Goal: Download file/media

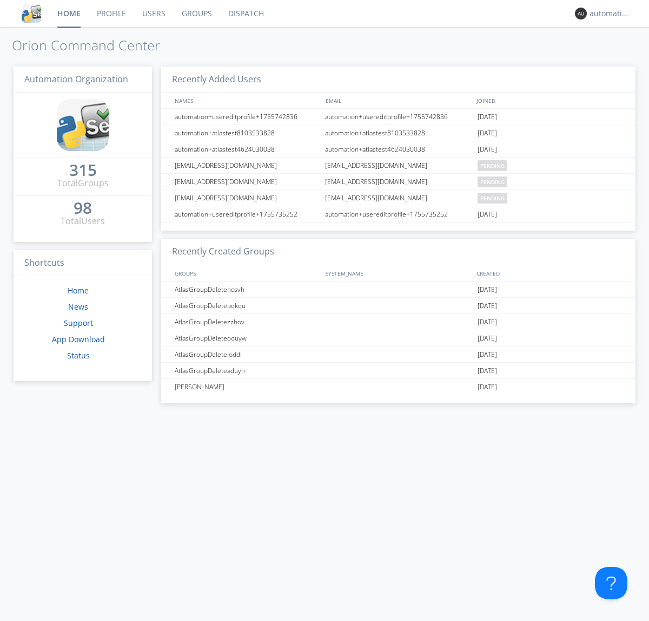
click at [245, 14] on link "Dispatch" at bounding box center [246, 13] width 52 height 27
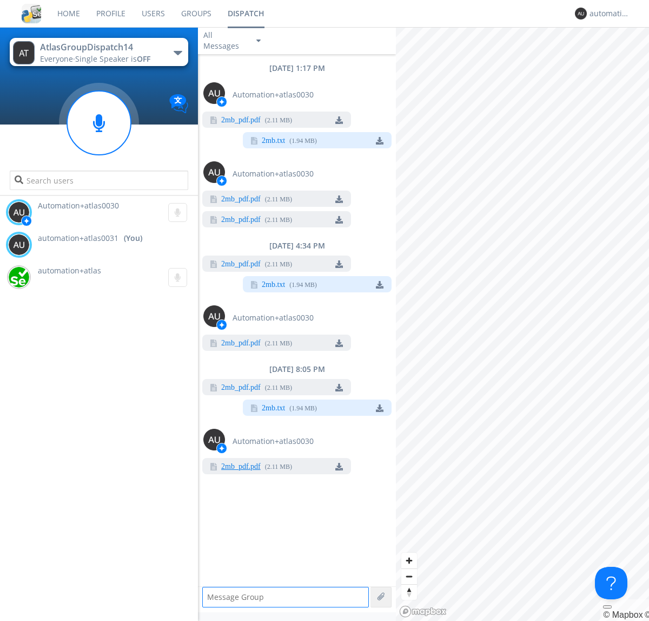
click at [241, 467] on link "2mb_pdf.pdf" at bounding box center [240, 467] width 39 height 9
click at [607, 14] on div "automation+atlas0031" at bounding box center [610, 13] width 41 height 11
